Goal: Transaction & Acquisition: Purchase product/service

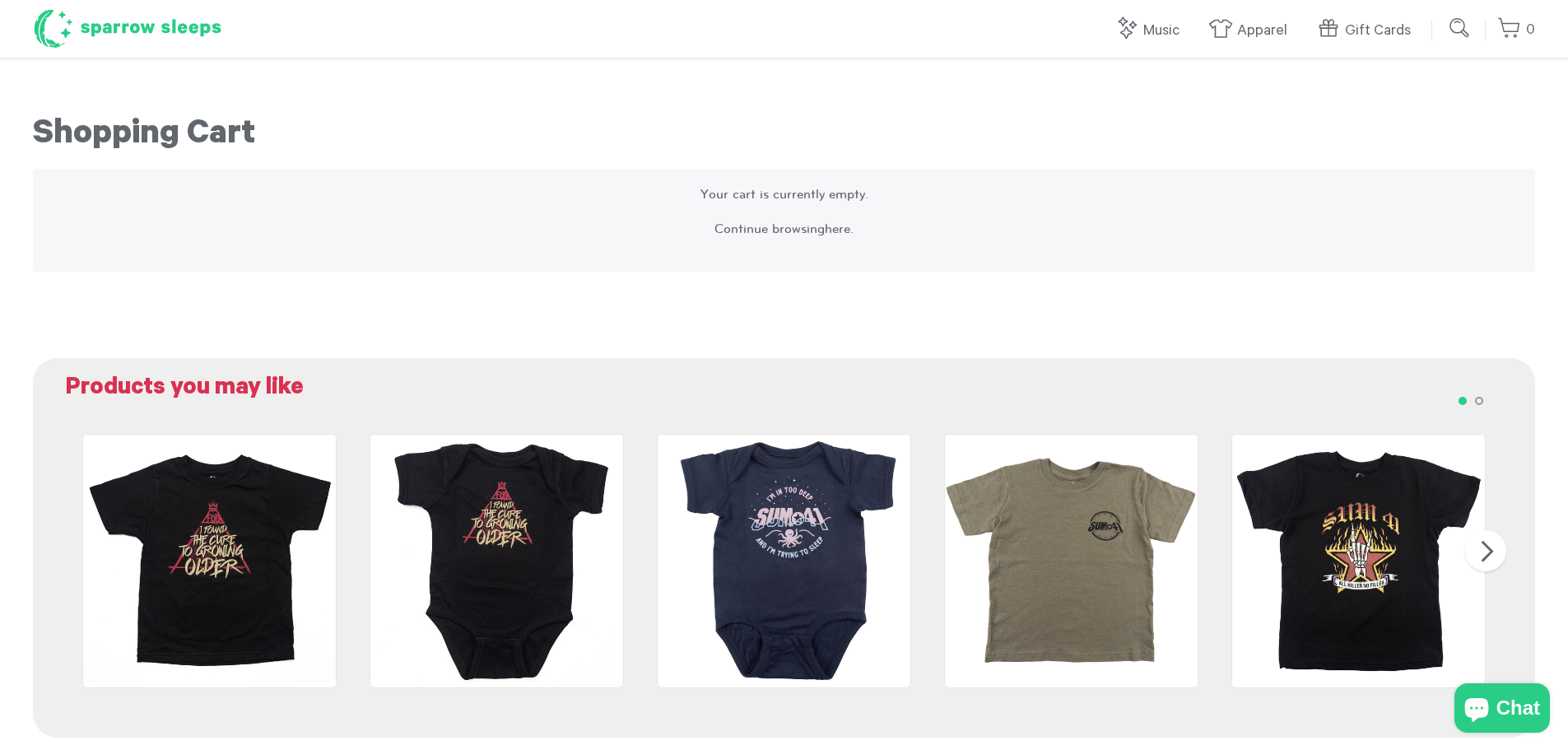
click at [144, 33] on h1 "Sparrow Sleeps" at bounding box center [128, 28] width 190 height 41
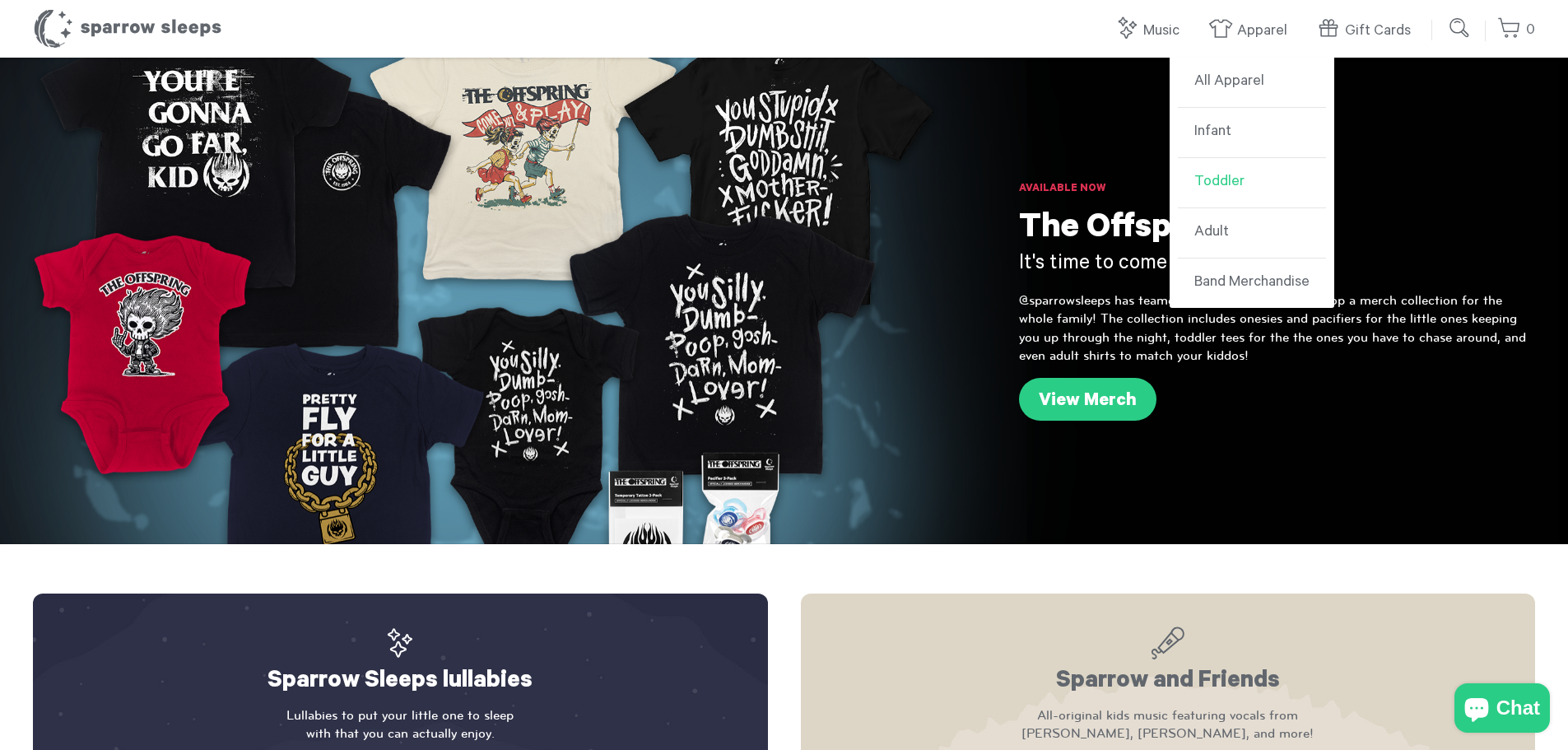
click at [1216, 172] on link "Toddler" at bounding box center [1252, 182] width 149 height 50
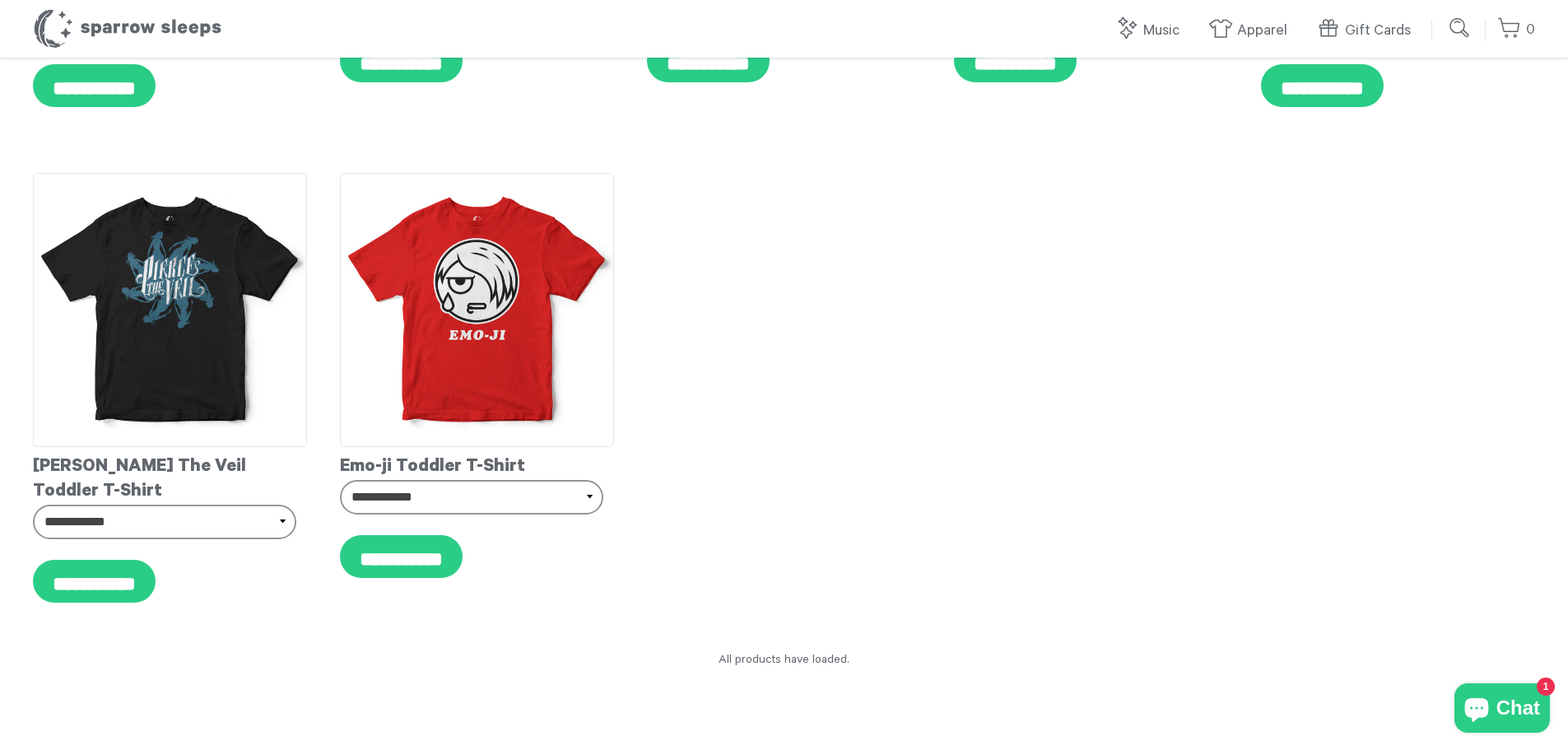
scroll to position [4526, 0]
